Goal: Check status: Check status

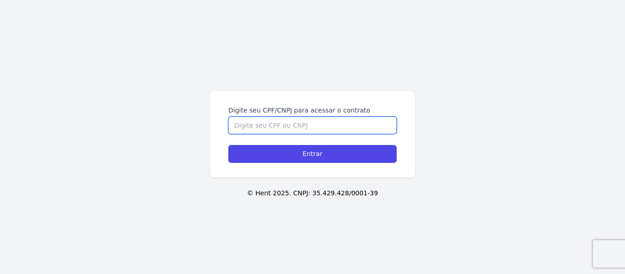
click at [316, 119] on input "Digite seu CPF/CNPJ para acessar o contrato" at bounding box center [312, 125] width 168 height 17
type input "12149267705"
click at [228, 145] on input "Entrar" at bounding box center [312, 154] width 168 height 18
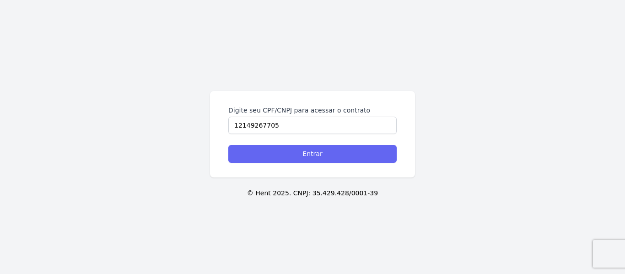
click at [317, 162] on div "Digite seu CPF/CNPJ para acessar o contrato 12149267705 Entrar" at bounding box center [312, 134] width 205 height 86
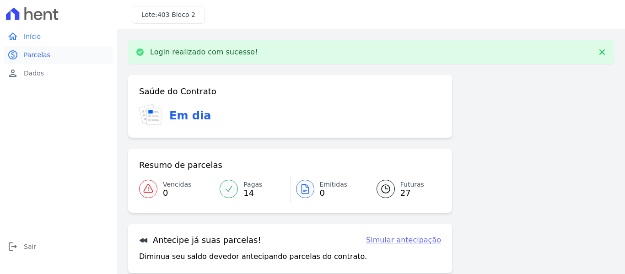
click at [45, 63] on link "paid Parcelas" at bounding box center [59, 55] width 110 height 18
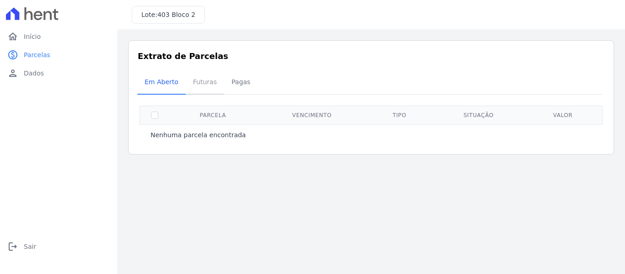
click at [196, 88] on span "Futuras" at bounding box center [205, 82] width 35 height 18
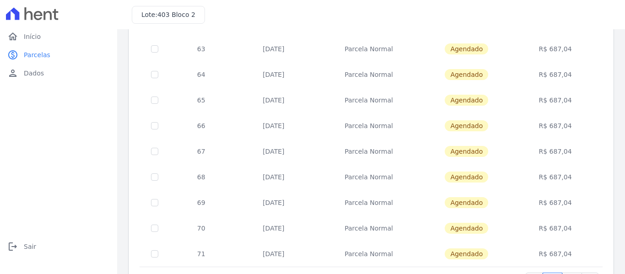
scroll to position [416, 0]
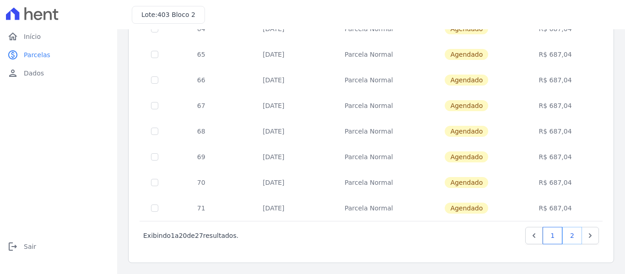
click at [565, 239] on link "2" at bounding box center [572, 235] width 20 height 17
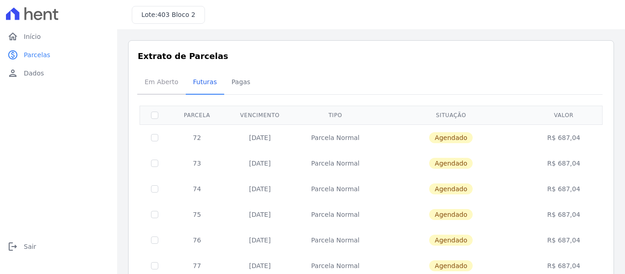
click at [149, 83] on span "Em Aberto" at bounding box center [161, 82] width 45 height 18
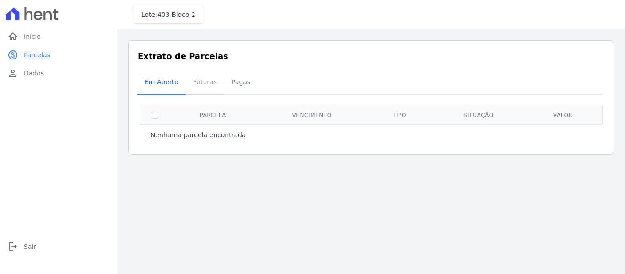
click at [195, 85] on span "Futuras" at bounding box center [205, 82] width 35 height 18
